Goal: Transaction & Acquisition: Download file/media

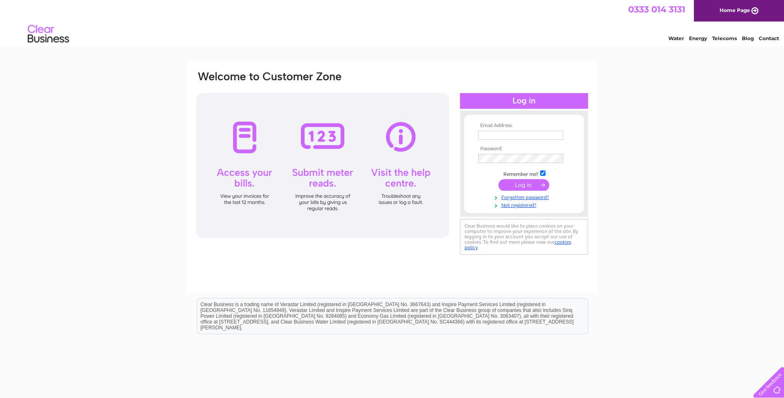
type input "[EMAIL_ADDRESS][DOMAIN_NAME]"
click at [524, 181] on input "submit" at bounding box center [523, 185] width 51 height 12
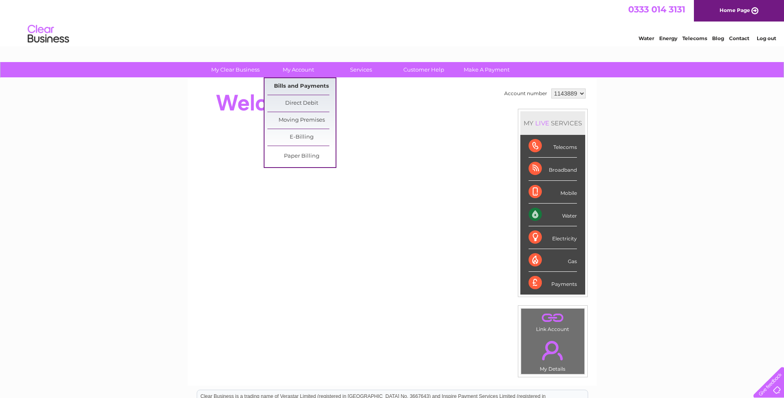
click at [296, 84] on link "Bills and Payments" at bounding box center [301, 86] width 68 height 17
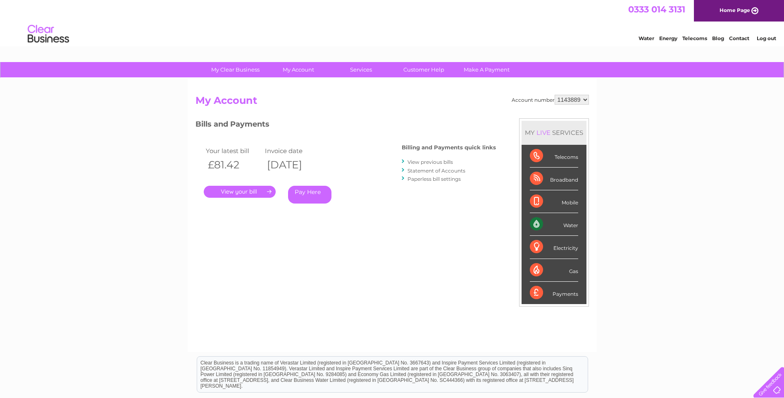
click at [248, 193] on link "." at bounding box center [240, 192] width 72 height 12
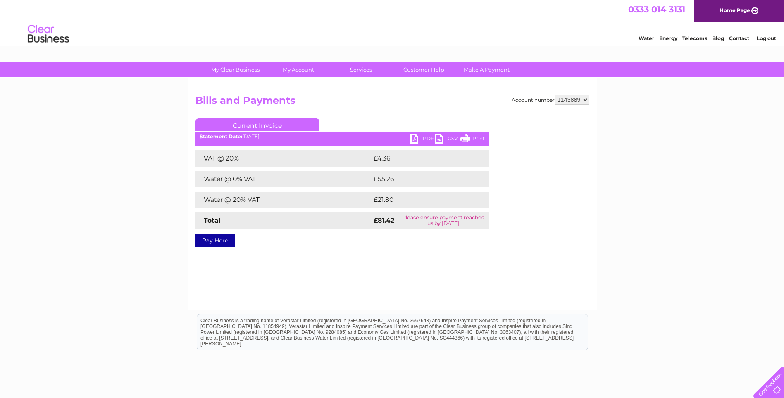
click at [419, 136] on link "PDF" at bounding box center [422, 140] width 25 height 12
click at [421, 136] on link "PDF" at bounding box center [422, 140] width 25 height 12
click at [423, 139] on link "PDF" at bounding box center [422, 140] width 25 height 12
